Goal: Task Accomplishment & Management: Manage account settings

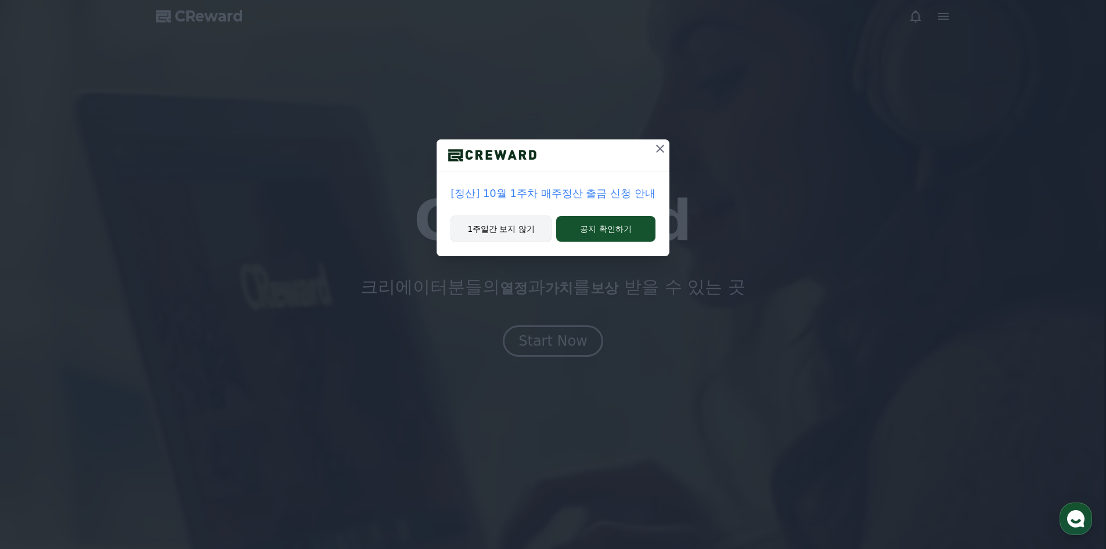
click at [525, 231] on button "1주일간 보지 않기" at bounding box center [501, 228] width 101 height 27
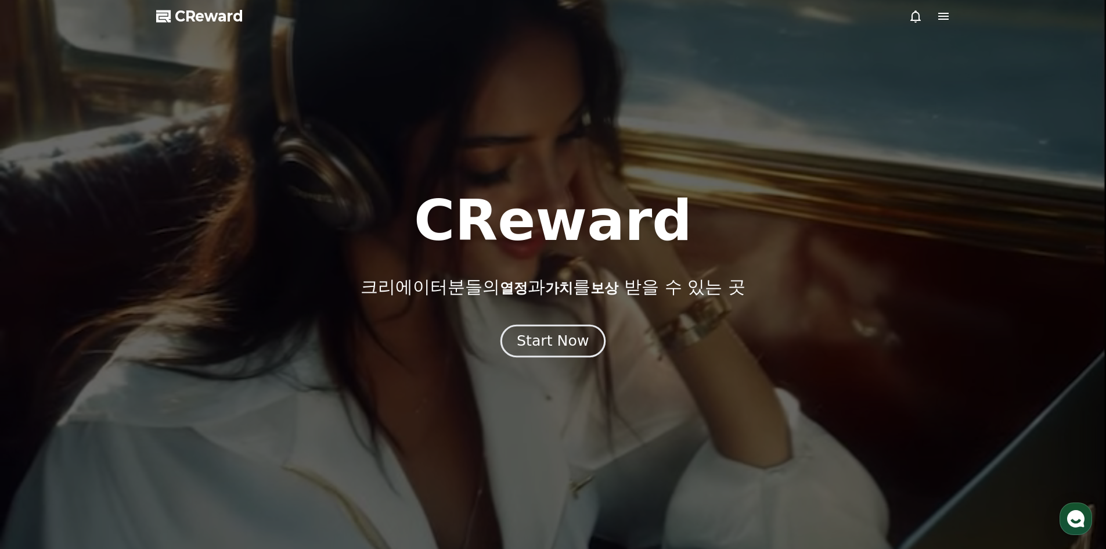
click at [553, 339] on div "Start Now" at bounding box center [553, 341] width 72 height 20
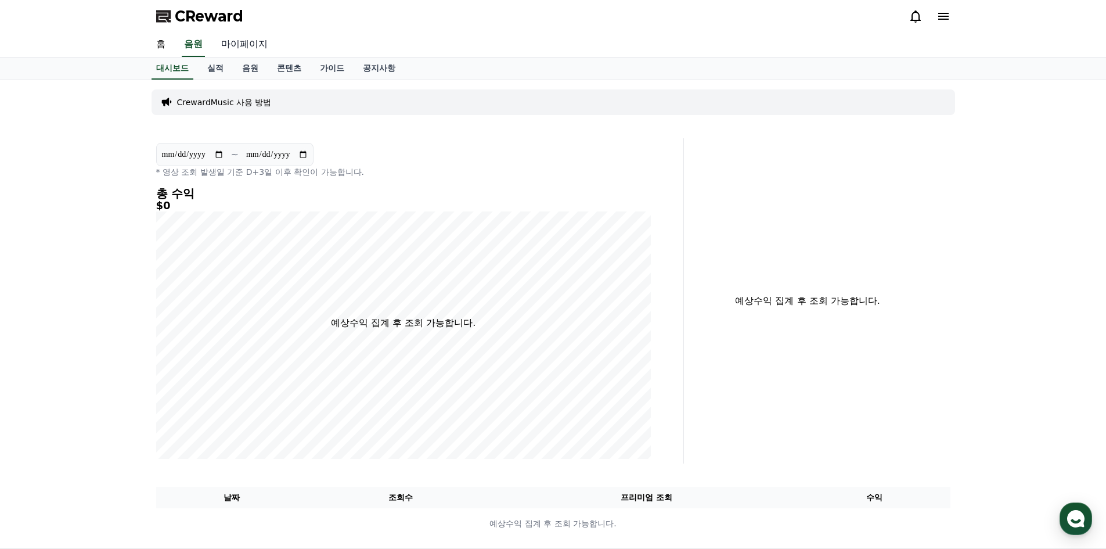
click at [253, 47] on link "마이페이지" at bounding box center [244, 45] width 65 height 24
select select "**********"
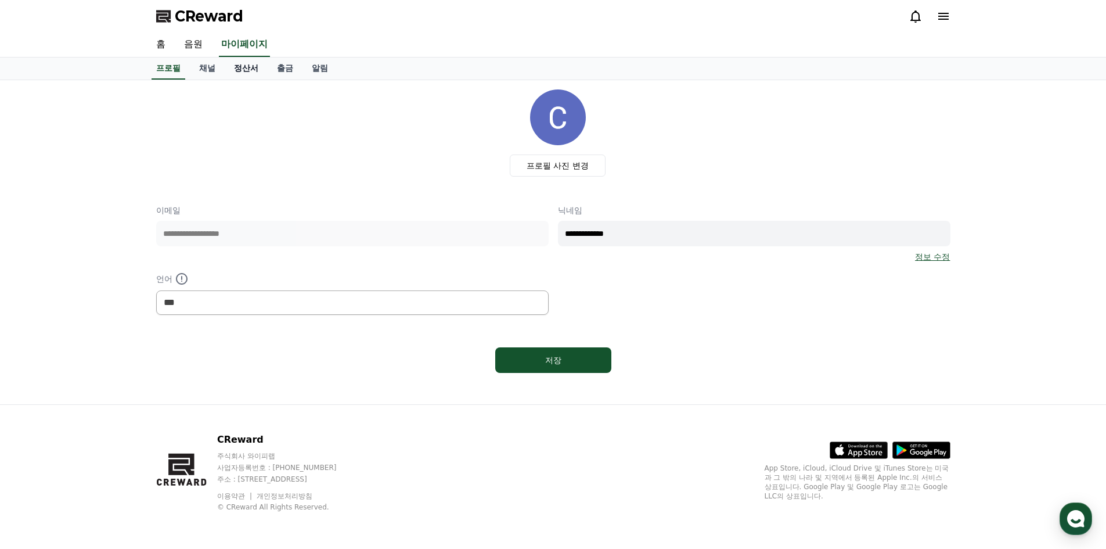
click at [247, 71] on link "정산서" at bounding box center [246, 68] width 43 height 22
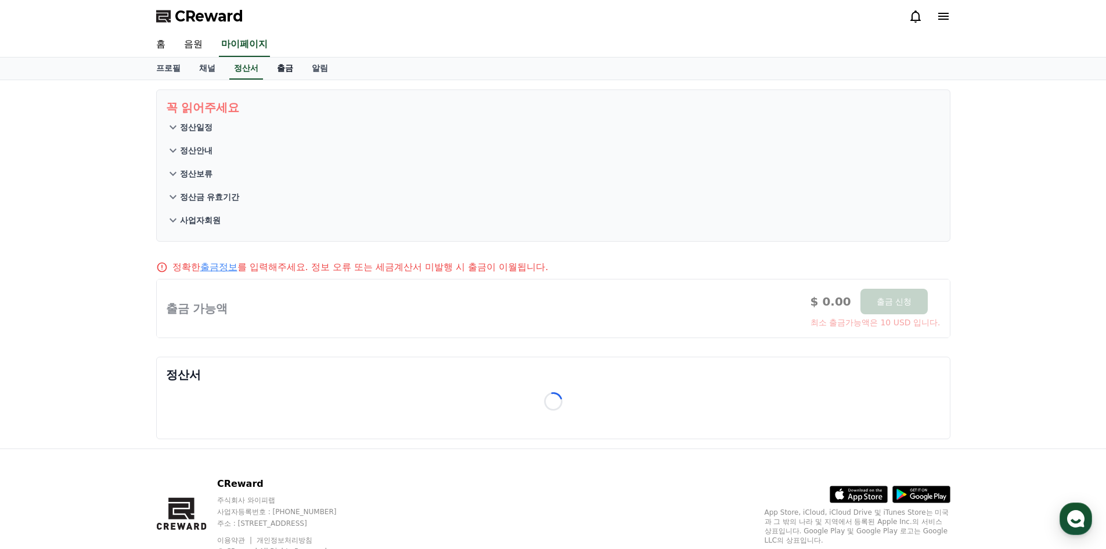
click at [300, 63] on link "출금" at bounding box center [285, 68] width 35 height 22
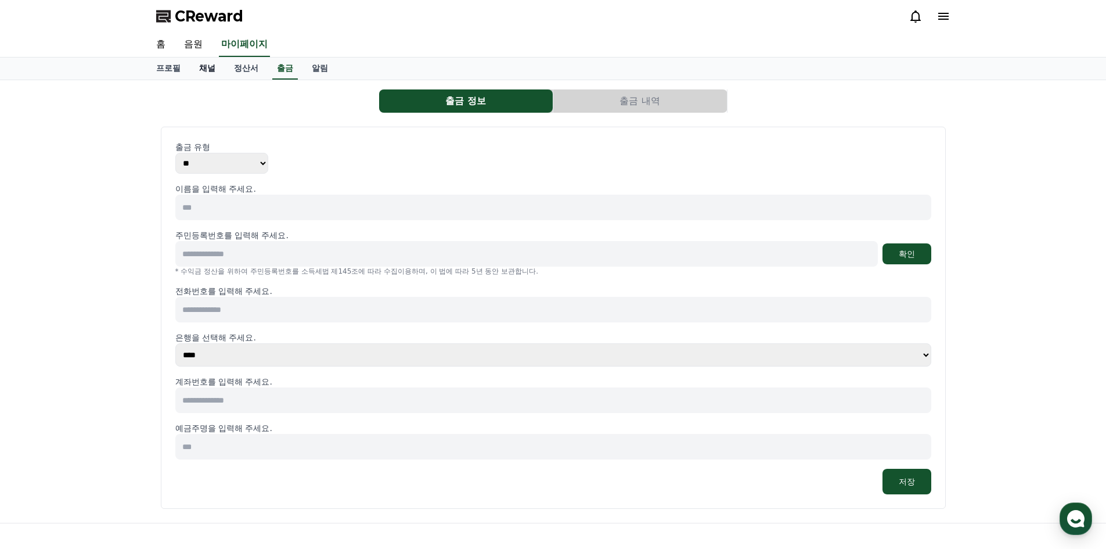
click at [215, 72] on link "채널" at bounding box center [207, 68] width 35 height 22
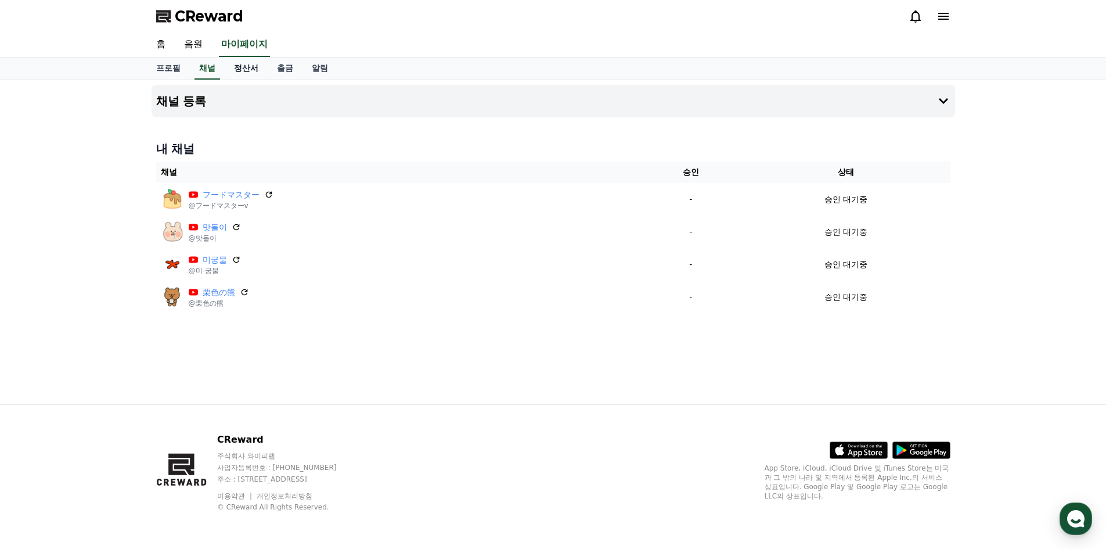
click at [249, 71] on link "정산서" at bounding box center [246, 68] width 43 height 22
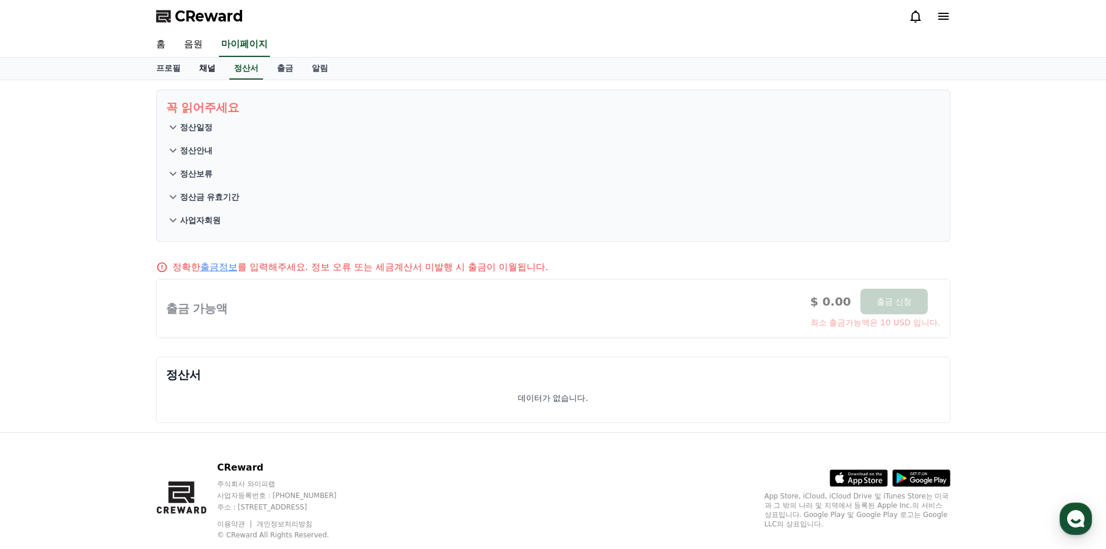
click at [197, 69] on link "채널" at bounding box center [207, 68] width 35 height 22
